Goal: Task Accomplishment & Management: Manage account settings

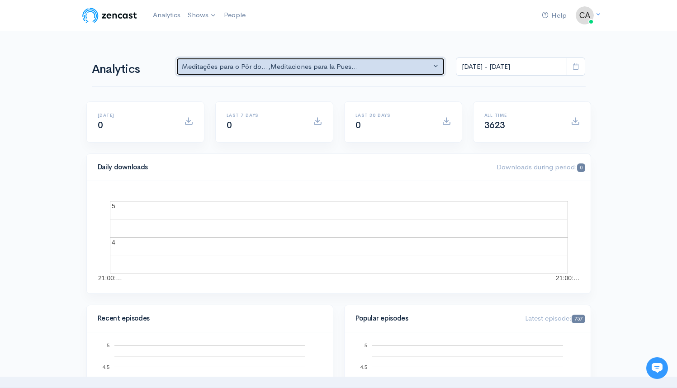
click at [369, 68] on div "Meditações para o Pôr do... , Meditaciones para la Pues..." at bounding box center [307, 67] width 250 height 10
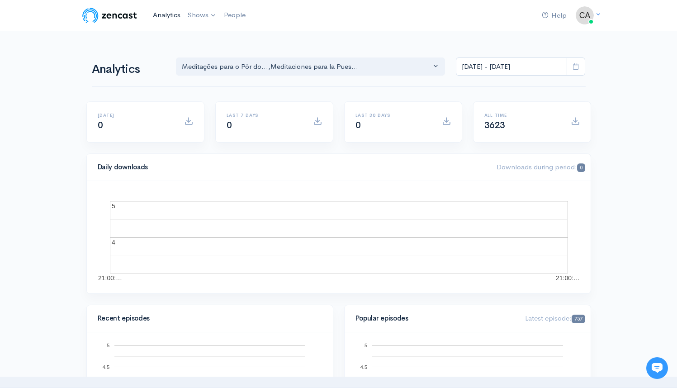
click at [171, 14] on link "Analytics" at bounding box center [166, 14] width 35 height 19
click at [234, 17] on link "People" at bounding box center [234, 14] width 29 height 19
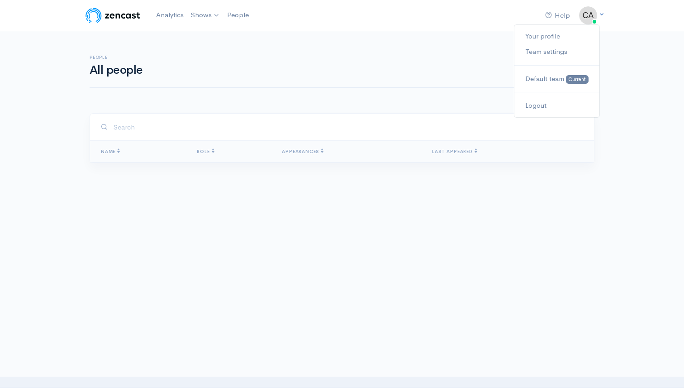
click at [589, 14] on img at bounding box center [588, 15] width 18 height 18
click at [603, 14] on icon at bounding box center [601, 14] width 6 height 6
click at [542, 78] on span "Default team" at bounding box center [544, 78] width 39 height 9
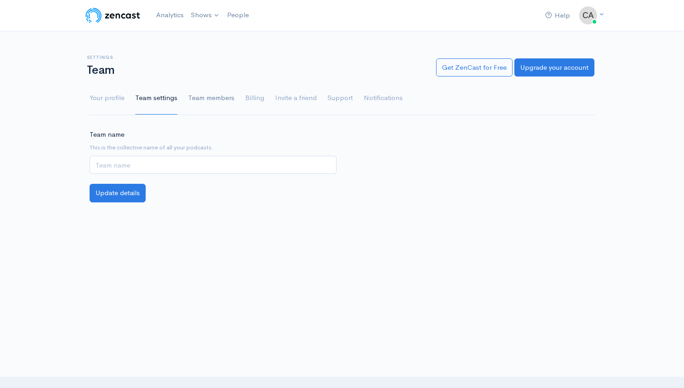
click at [211, 100] on link "Team members" at bounding box center [211, 98] width 46 height 33
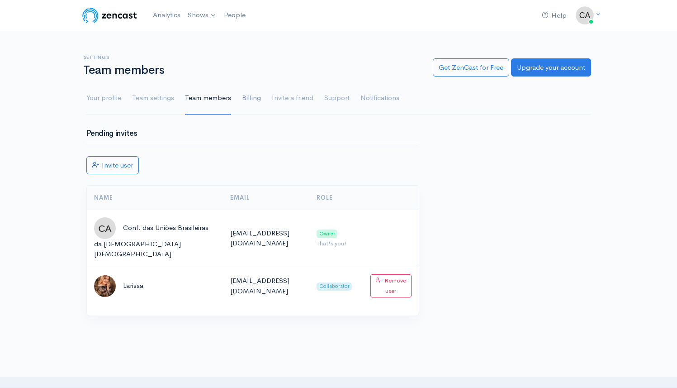
click at [251, 95] on link "Billing" at bounding box center [251, 98] width 19 height 33
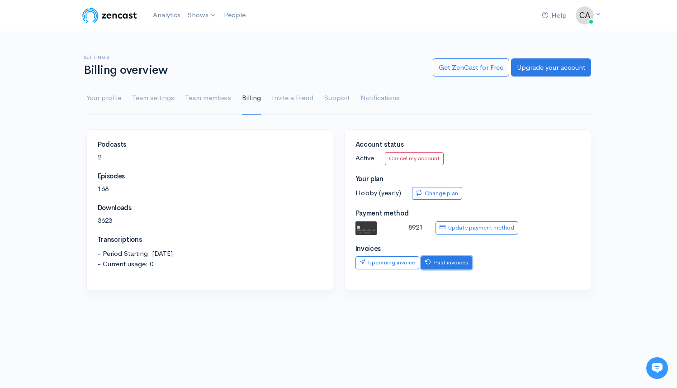
click at [463, 262] on link "Past invoices" at bounding box center [446, 262] width 51 height 13
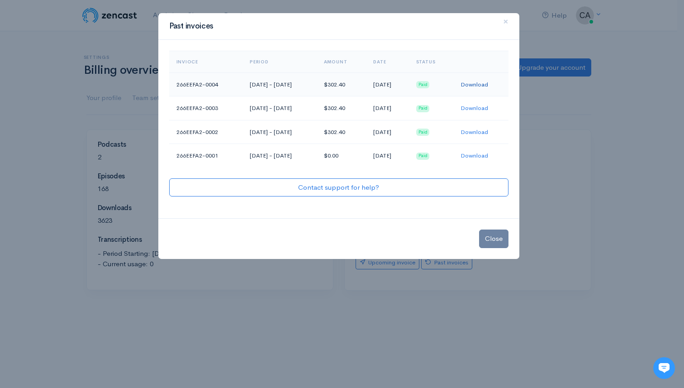
click at [486, 85] on link "Download" at bounding box center [474, 84] width 28 height 8
click at [561, 195] on div "Past invoices × Invioce Period Amount Date Status 266EEFA2-0004 Jul 11, 2024 - …" at bounding box center [342, 194] width 684 height 388
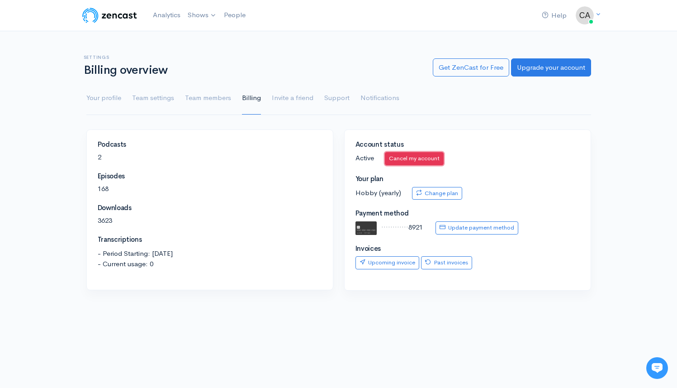
click at [426, 153] on link "Cancel my account" at bounding box center [414, 158] width 59 height 13
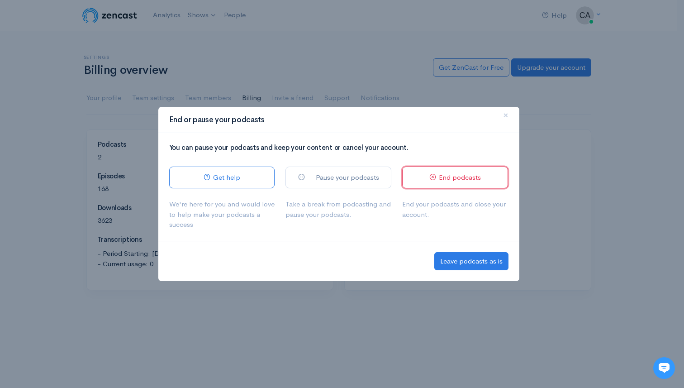
click at [463, 177] on link "End podcasts" at bounding box center [455, 177] width 106 height 22
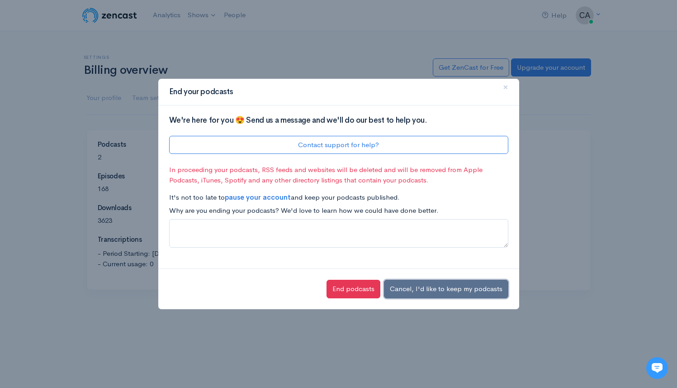
click at [421, 292] on button "Cancel, I'd like to keep my podcasts" at bounding box center [446, 288] width 124 height 19
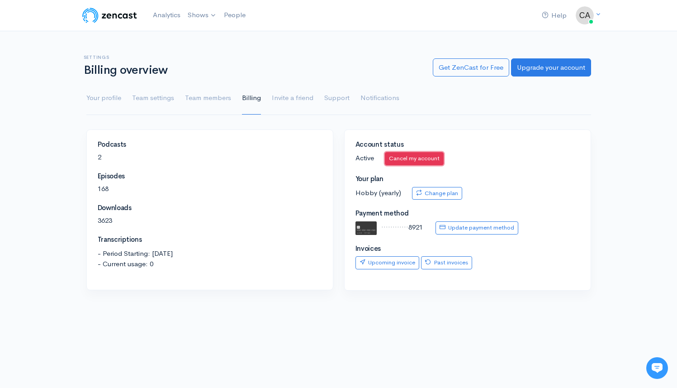
click at [430, 160] on link "Cancel my account" at bounding box center [414, 158] width 59 height 13
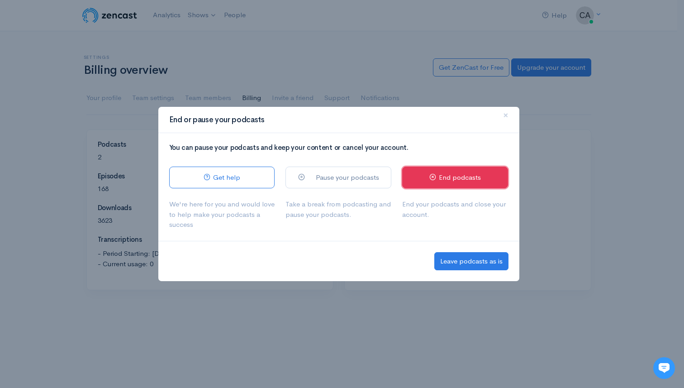
click at [448, 175] on link "End podcasts" at bounding box center [455, 177] width 106 height 22
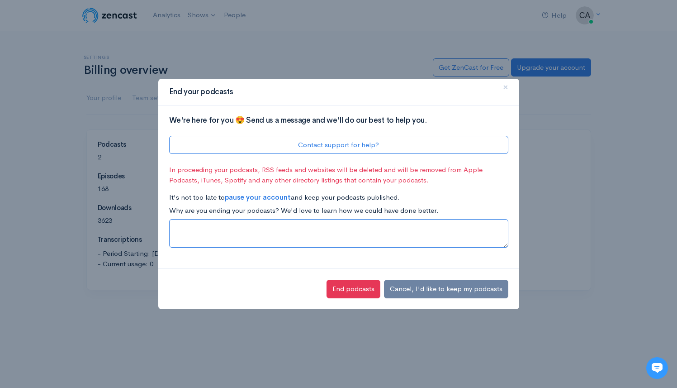
click at [444, 228] on textarea at bounding box center [338, 233] width 339 height 28
type textarea "No usage"
click at [272, 196] on strong "pause your account" at bounding box center [258, 197] width 66 height 9
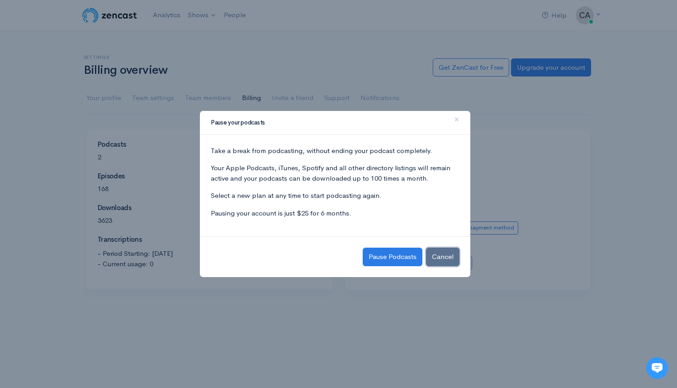
click at [446, 260] on button "Cancel" at bounding box center [442, 256] width 33 height 19
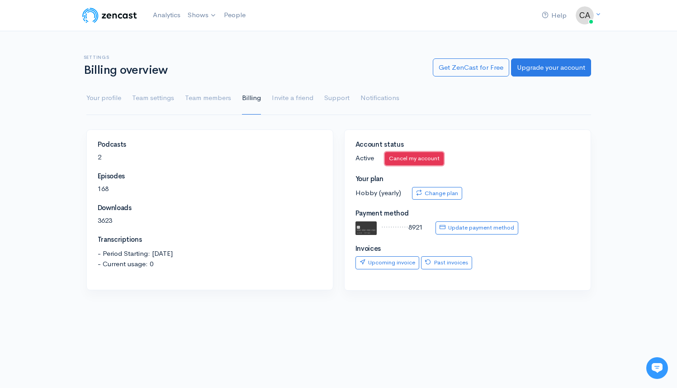
click at [411, 156] on link "Cancel my account" at bounding box center [414, 158] width 59 height 13
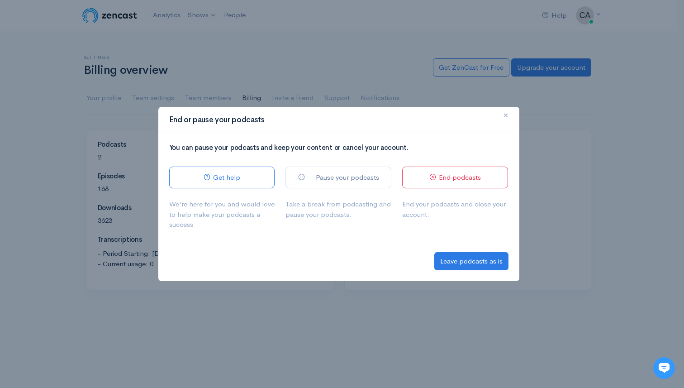
click at [505, 114] on span "×" at bounding box center [505, 115] width 5 height 13
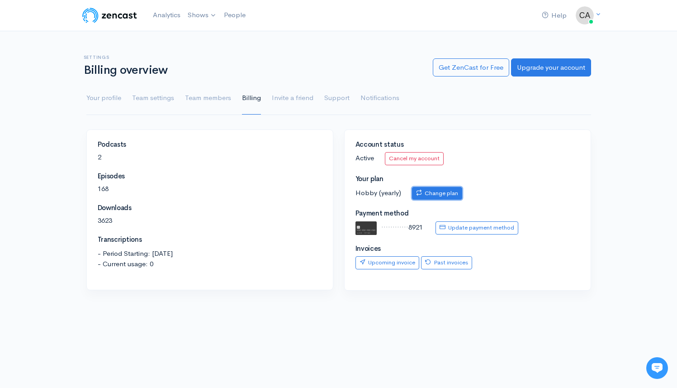
click at [448, 195] on link "Change plan" at bounding box center [437, 193] width 50 height 13
click at [409, 159] on link "Cancel my account" at bounding box center [414, 158] width 59 height 13
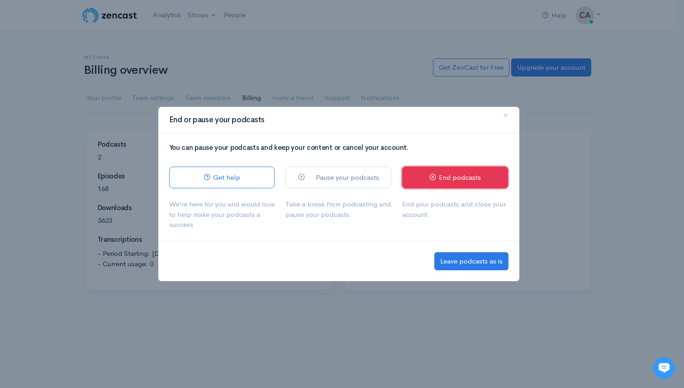
click at [453, 182] on link "End podcasts" at bounding box center [455, 177] width 106 height 22
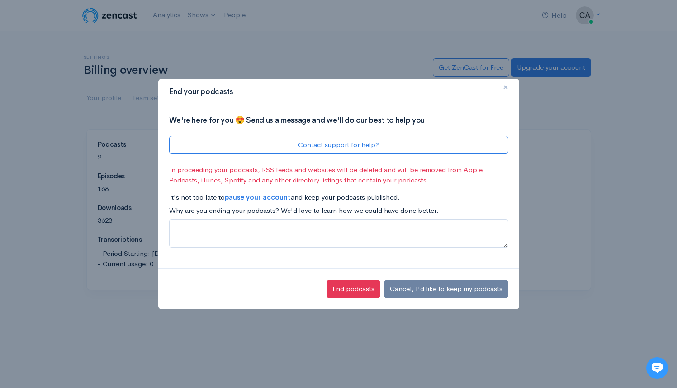
drag, startPoint x: 505, startPoint y: 87, endPoint x: 498, endPoint y: 88, distance: 6.4
click at [505, 87] on span "×" at bounding box center [505, 86] width 5 height 13
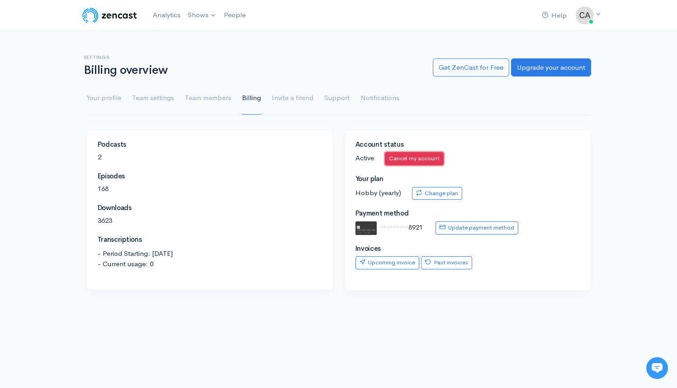
click at [415, 164] on link "Cancel my account" at bounding box center [414, 158] width 59 height 13
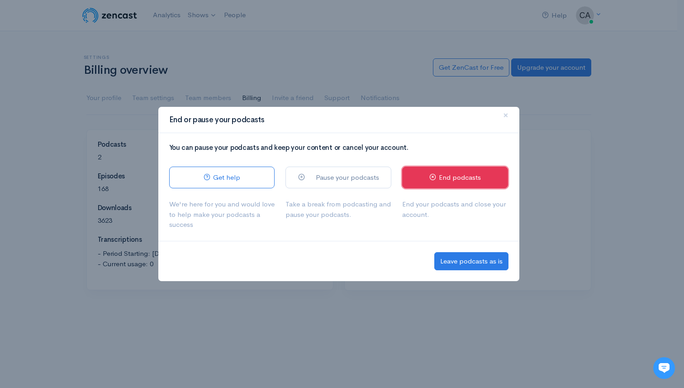
click at [481, 178] on link "End podcasts" at bounding box center [455, 177] width 106 height 22
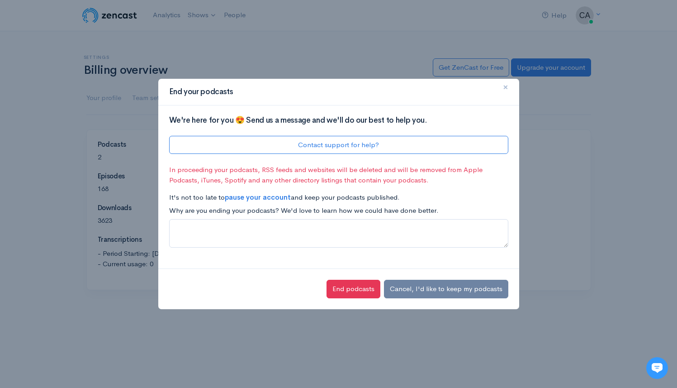
click at [505, 90] on span "×" at bounding box center [505, 86] width 5 height 13
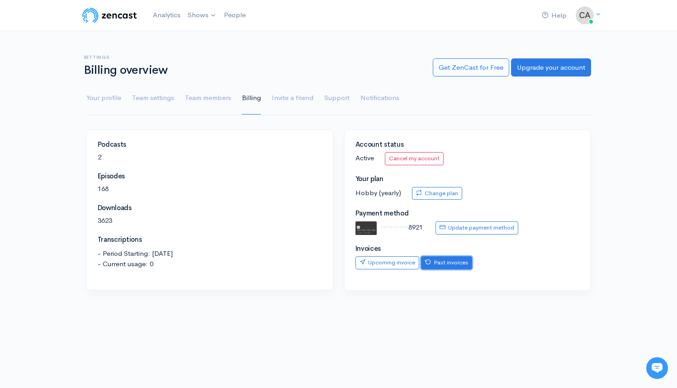
click at [459, 266] on link "Past invoices" at bounding box center [446, 262] width 51 height 13
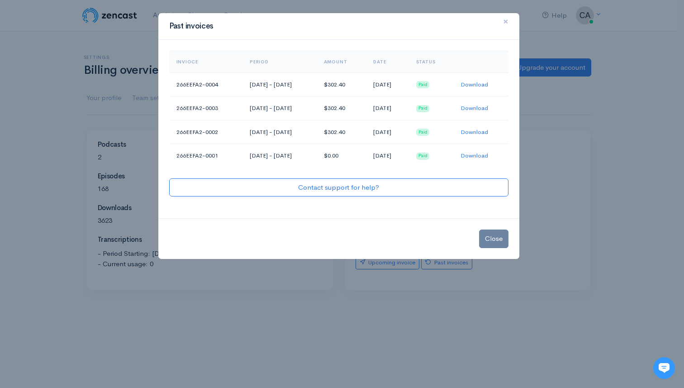
click at [507, 20] on span "×" at bounding box center [505, 21] width 5 height 13
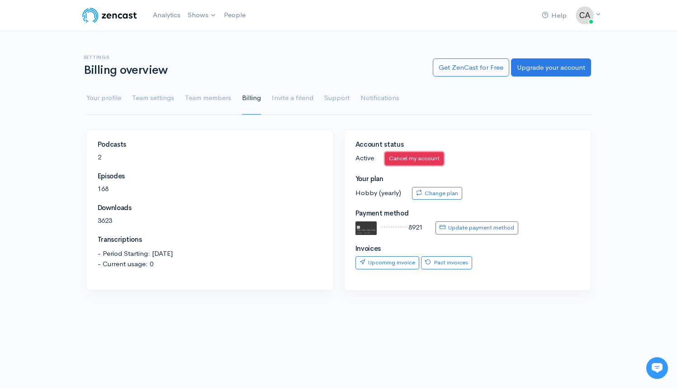
click at [412, 160] on link "Cancel my account" at bounding box center [414, 158] width 59 height 13
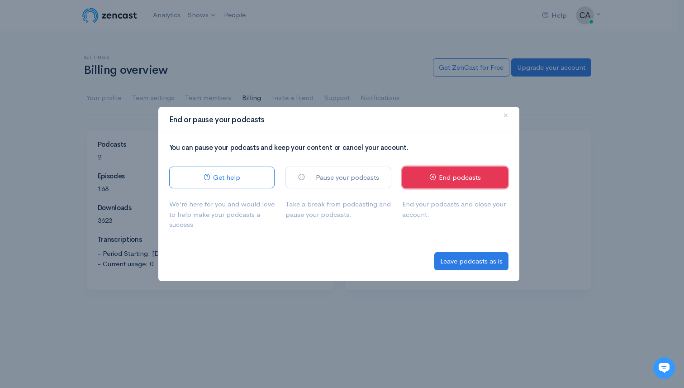
click at [476, 180] on link "End podcasts" at bounding box center [455, 177] width 106 height 22
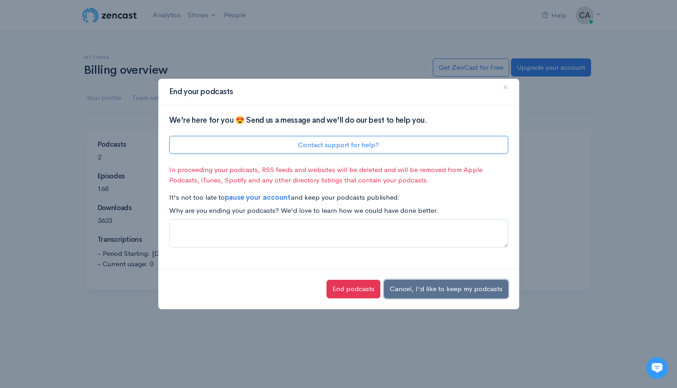
click at [439, 292] on button "Cancel, I'd like to keep my podcasts" at bounding box center [446, 288] width 124 height 19
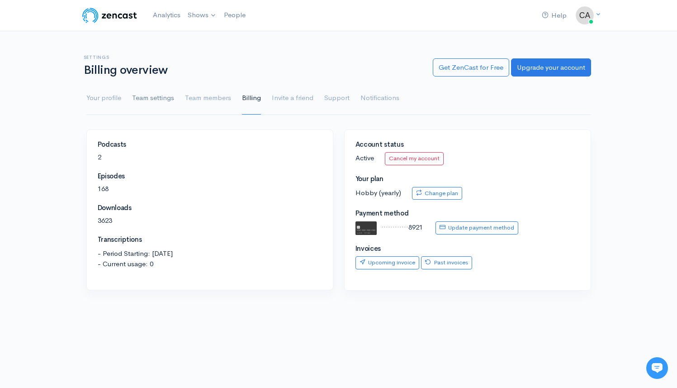
click at [156, 101] on link "Team settings" at bounding box center [153, 98] width 42 height 33
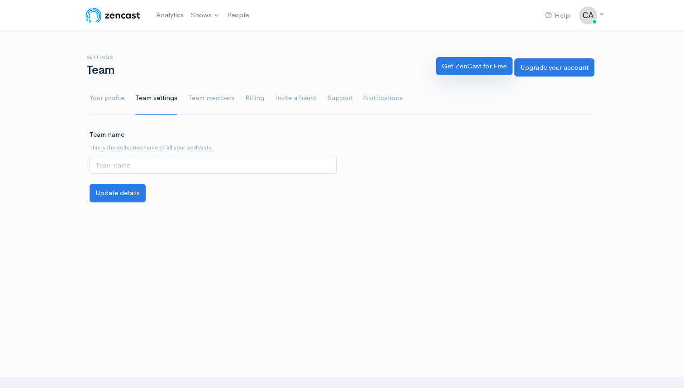
click at [459, 72] on link "Get ZenCast for Free" at bounding box center [474, 66] width 76 height 19
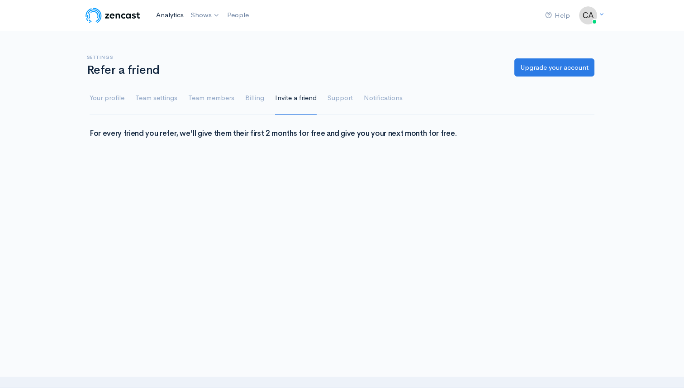
click at [182, 17] on link "Analytics" at bounding box center [169, 14] width 35 height 19
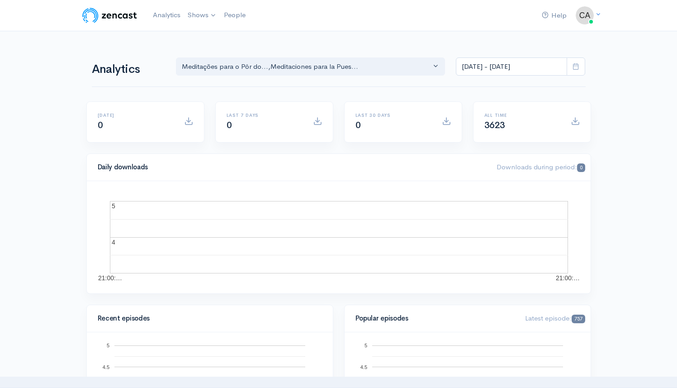
click at [574, 66] on icon at bounding box center [576, 66] width 7 height 7
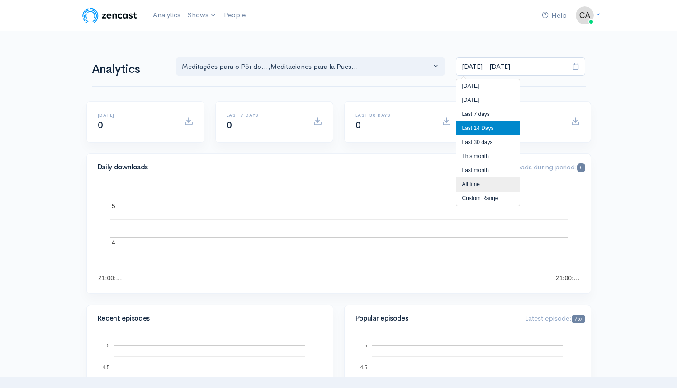
click at [486, 186] on li "All time" at bounding box center [487, 184] width 63 height 14
type input "Jun 27, 2023 - Aug 25, 2025"
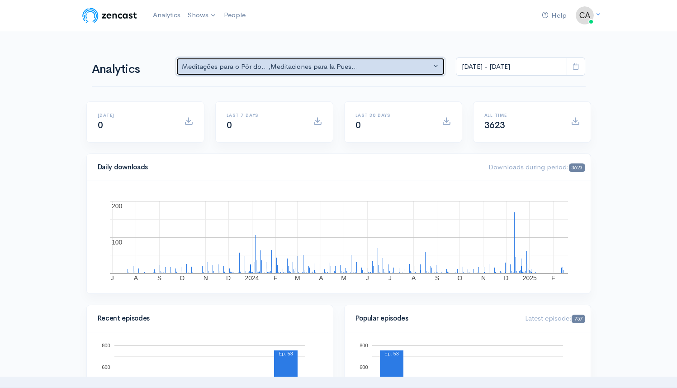
click at [249, 66] on div "Meditações para o Pôr do... , Meditaciones para la Pues..." at bounding box center [307, 67] width 250 height 10
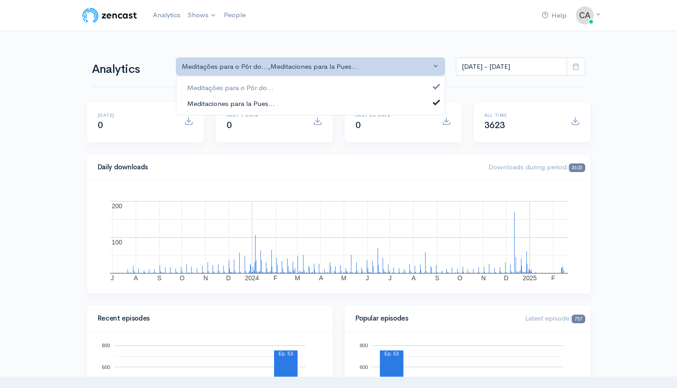
click at [252, 101] on span "Meditaciones para la Pues..." at bounding box center [231, 103] width 88 height 10
click at [245, 104] on span "Meditaciones para la Pues..." at bounding box center [231, 103] width 88 height 10
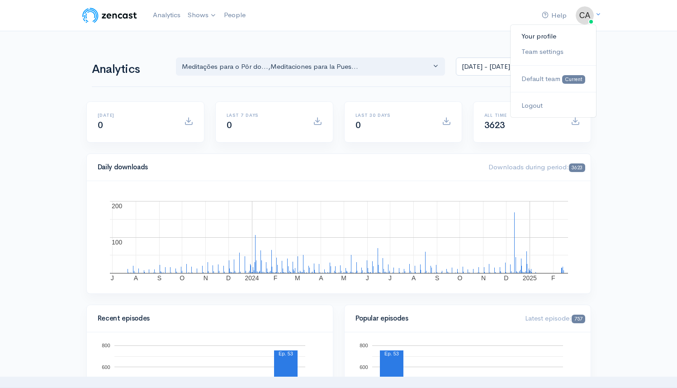
click at [548, 35] on link "Your profile" at bounding box center [553, 36] width 85 height 16
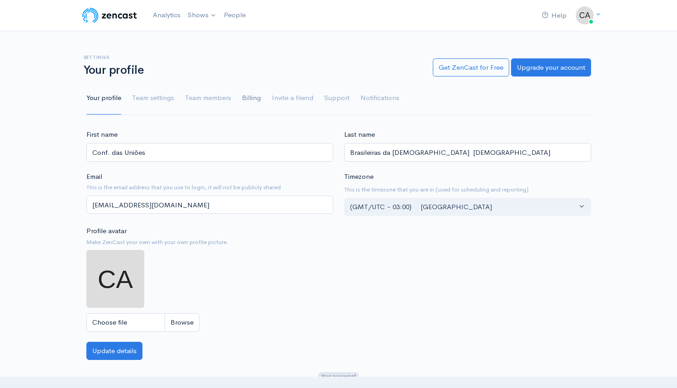
click at [249, 100] on link "Billing" at bounding box center [251, 98] width 19 height 33
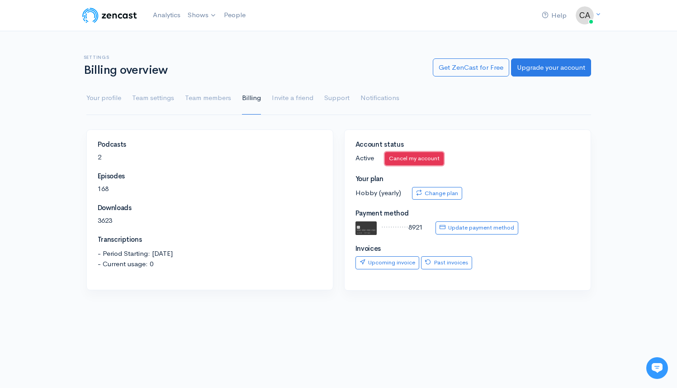
click at [437, 159] on link "Cancel my account" at bounding box center [414, 158] width 59 height 13
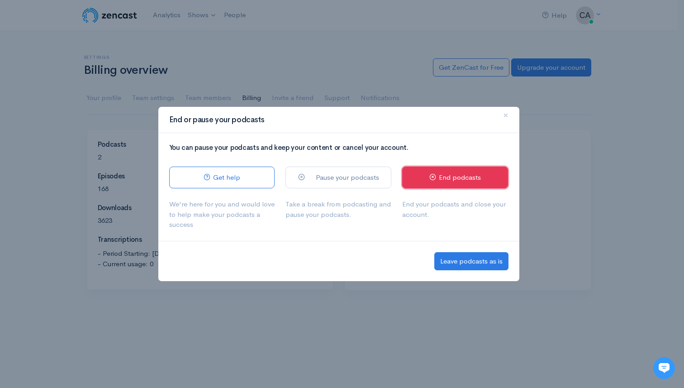
click at [477, 180] on link "End podcasts" at bounding box center [455, 177] width 106 height 22
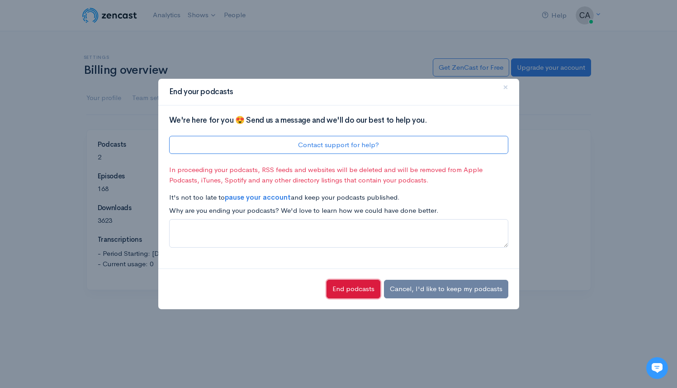
click at [361, 289] on button "End podcasts" at bounding box center [354, 288] width 54 height 19
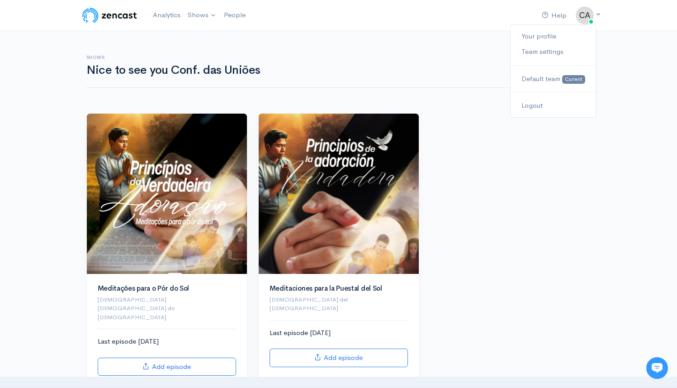
click at [585, 19] on img at bounding box center [585, 15] width 18 height 18
click at [556, 38] on link "Your profile" at bounding box center [553, 36] width 85 height 16
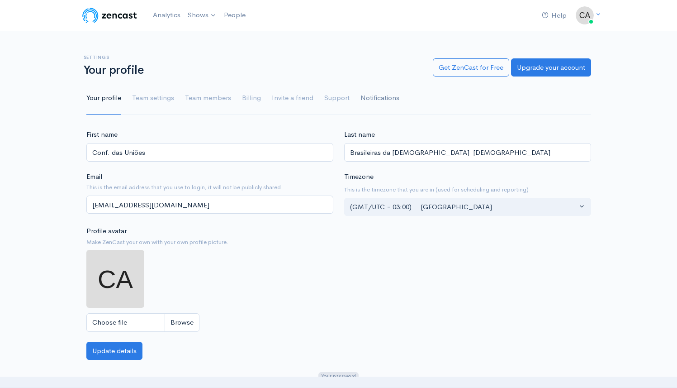
click at [368, 99] on link "Notifications" at bounding box center [379, 98] width 39 height 33
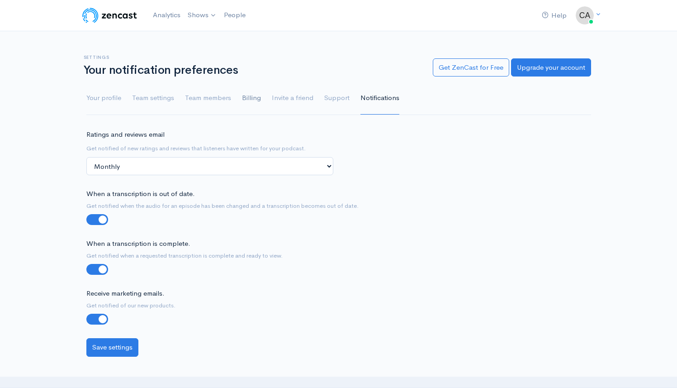
click at [256, 99] on link "Billing" at bounding box center [251, 98] width 19 height 33
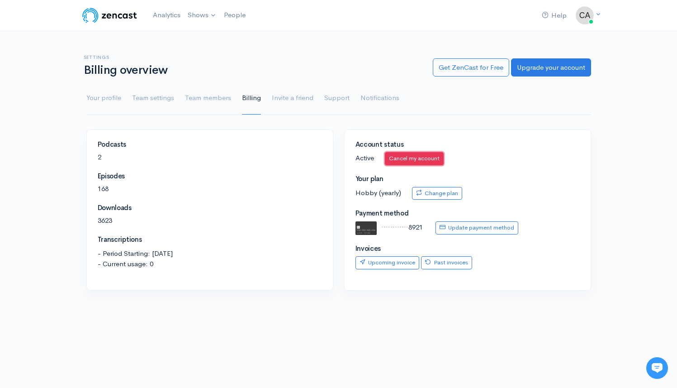
click at [423, 158] on link "Cancel my account" at bounding box center [414, 158] width 59 height 13
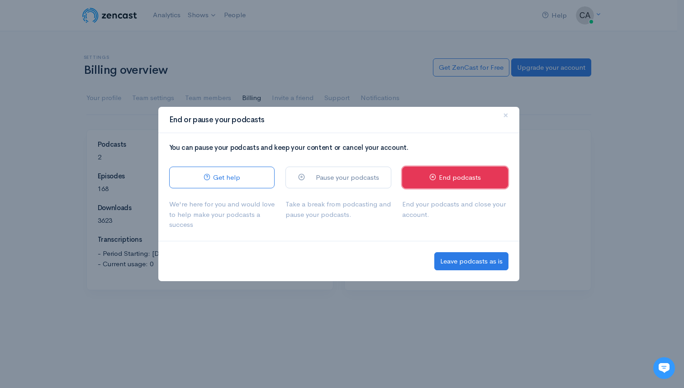
click at [420, 178] on link "End podcasts" at bounding box center [455, 177] width 106 height 22
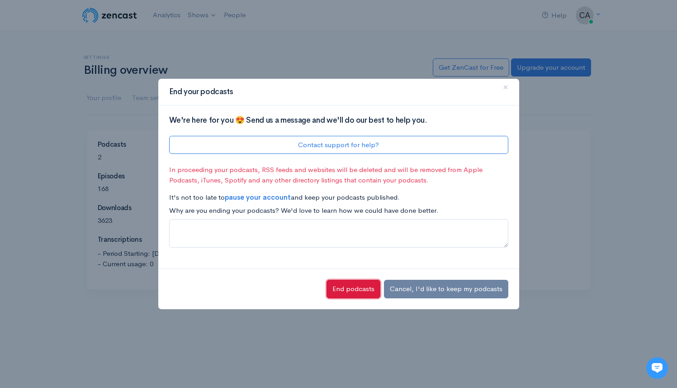
click at [348, 288] on button "End podcasts" at bounding box center [354, 288] width 54 height 19
